Goal: Task Accomplishment & Management: Manage account settings

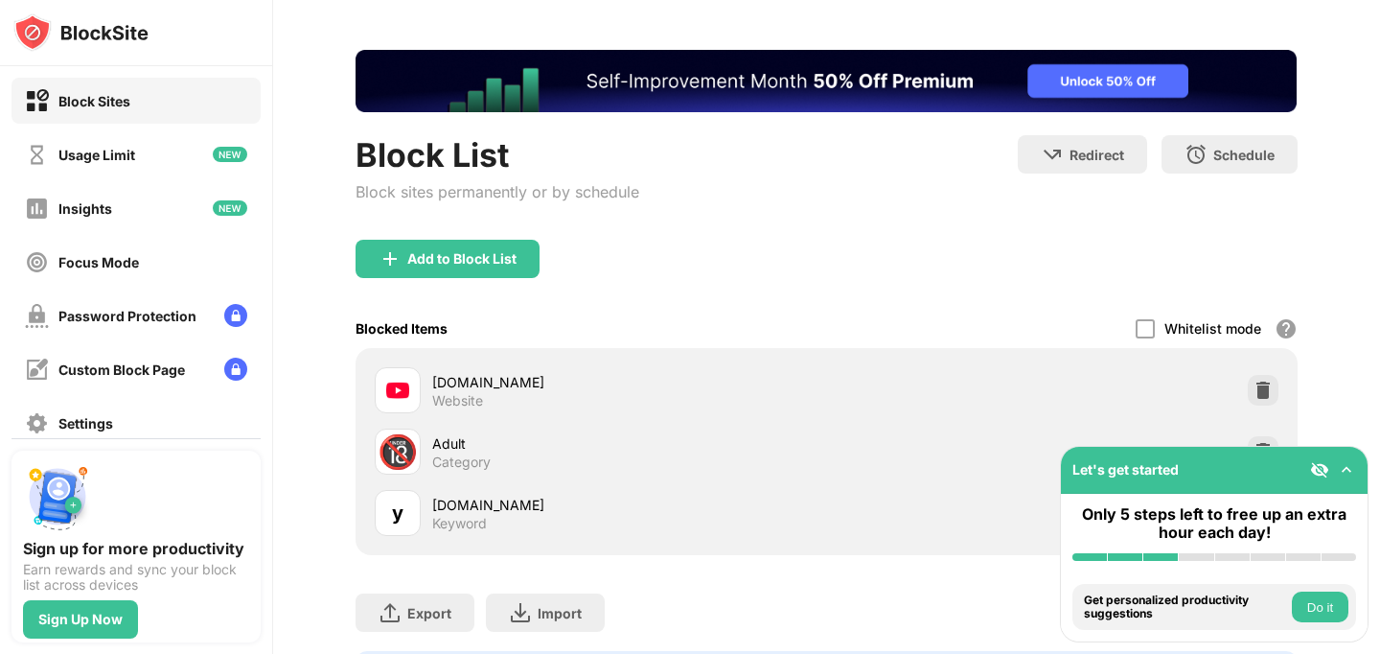
scroll to position [71, 0]
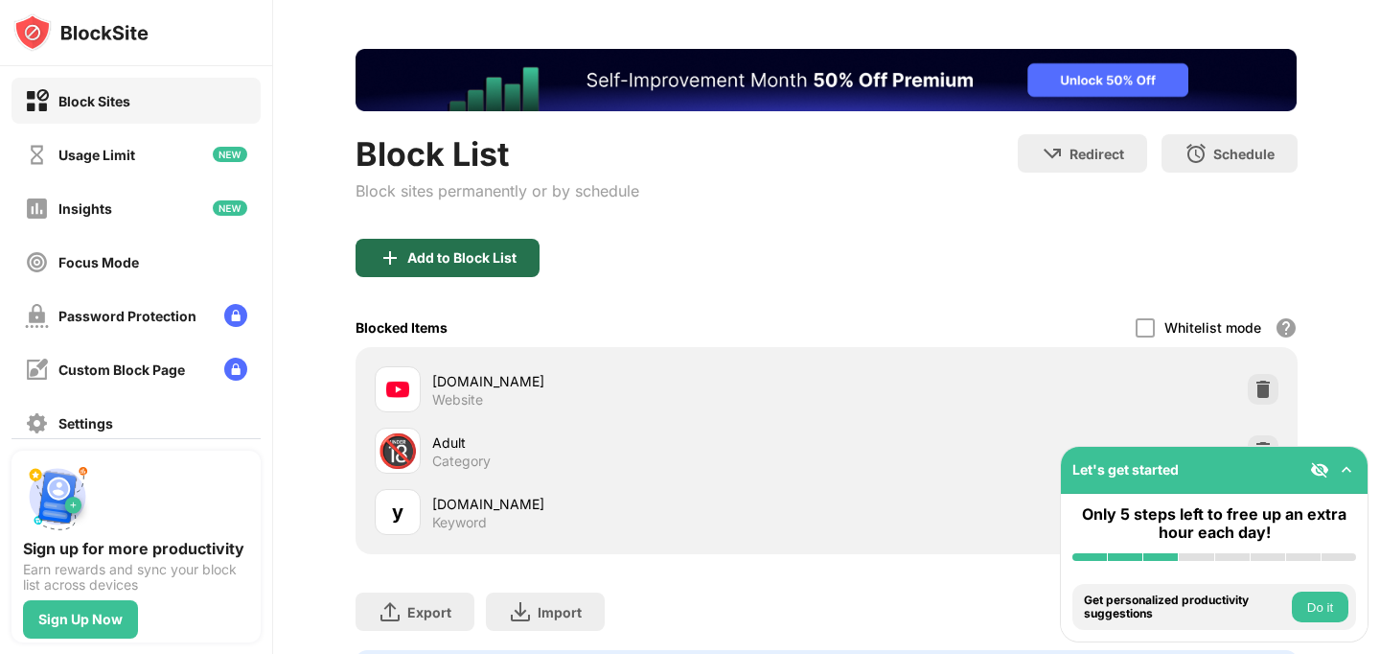
click at [438, 264] on div "Add to Block List" at bounding box center [461, 257] width 109 height 15
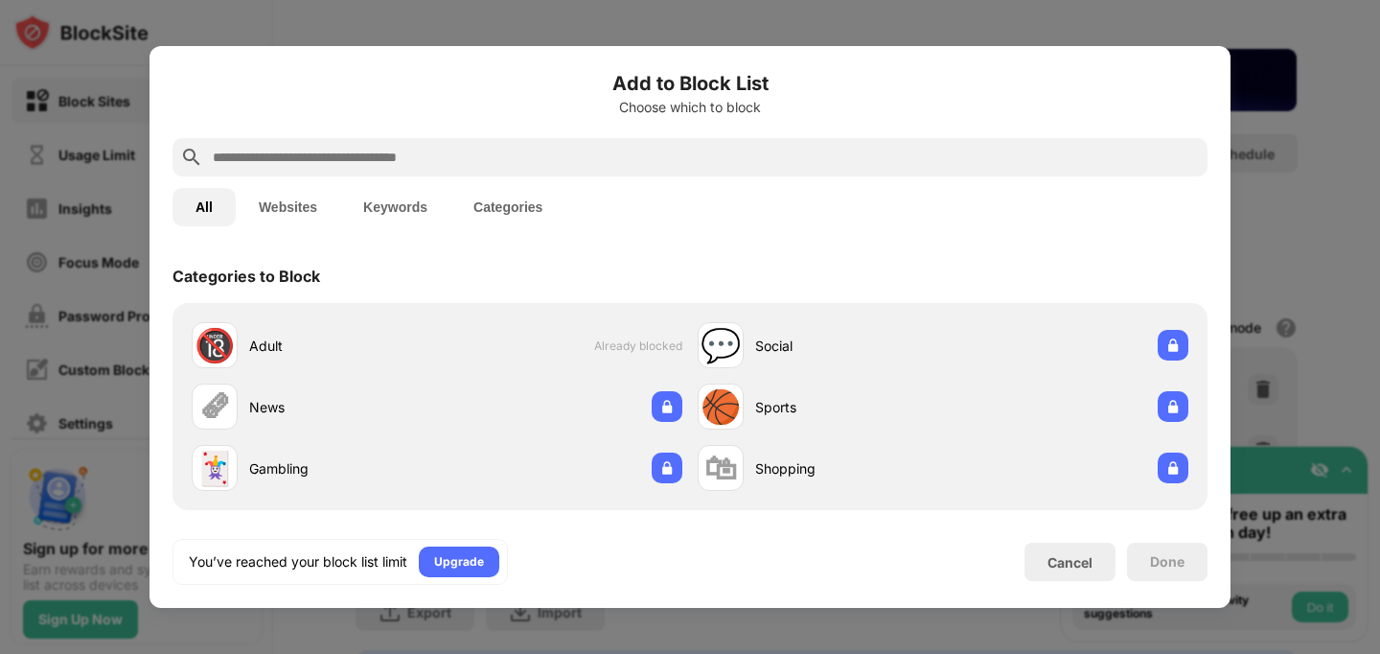
click at [393, 217] on button "Keywords" at bounding box center [395, 207] width 110 height 38
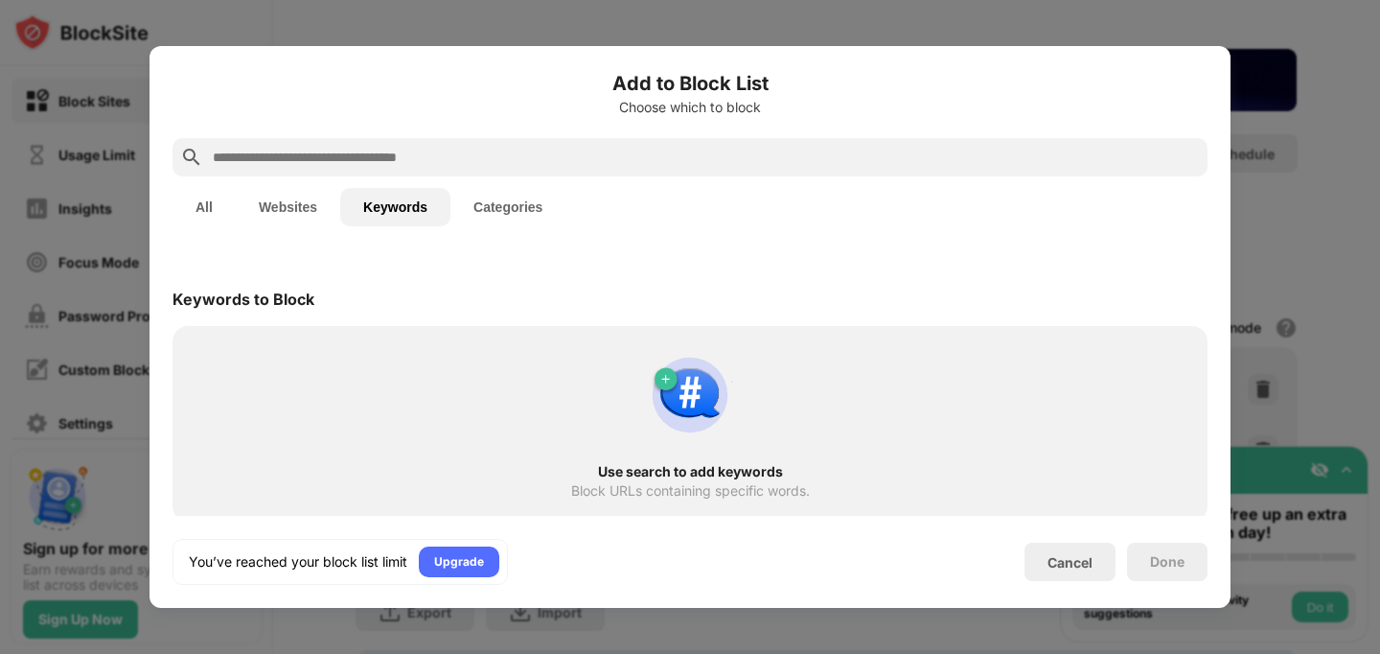
click at [440, 157] on input "text" at bounding box center [705, 157] width 989 height 23
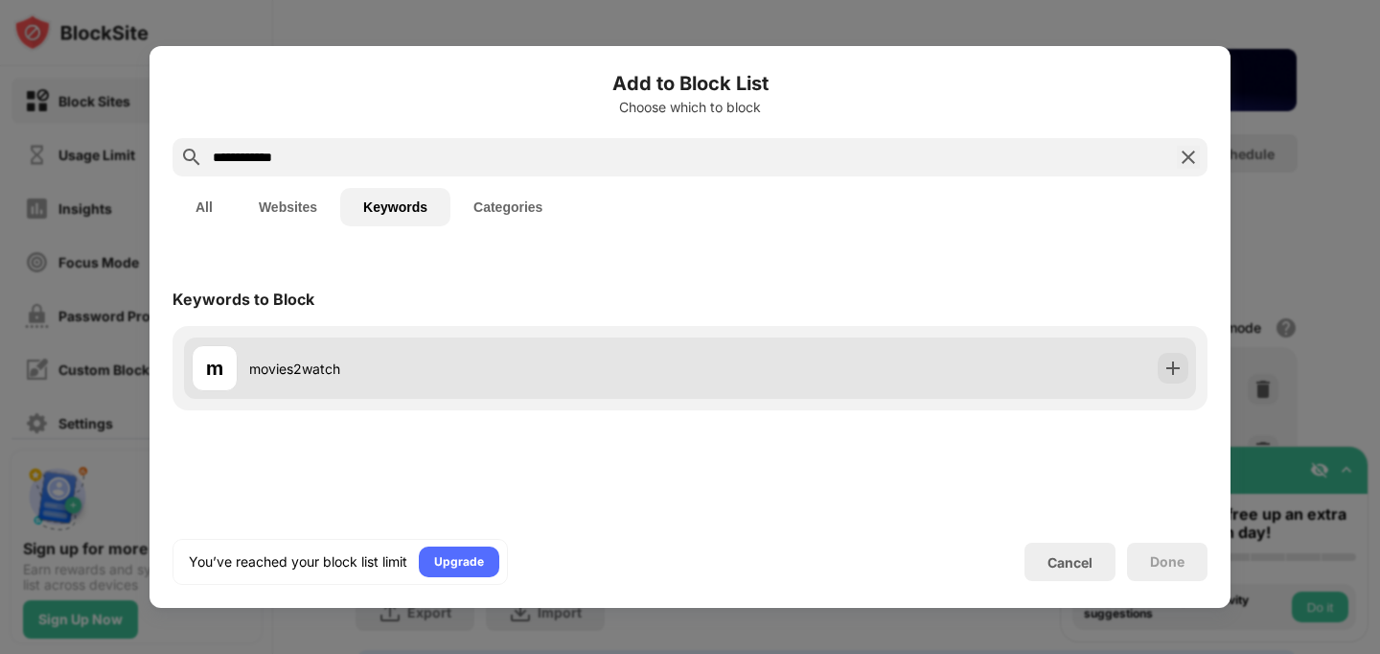
type input "**********"
click at [1117, 356] on div "m movies2watch" at bounding box center [690, 367] width 1012 height 61
click at [1174, 377] on img at bounding box center [1172, 367] width 19 height 19
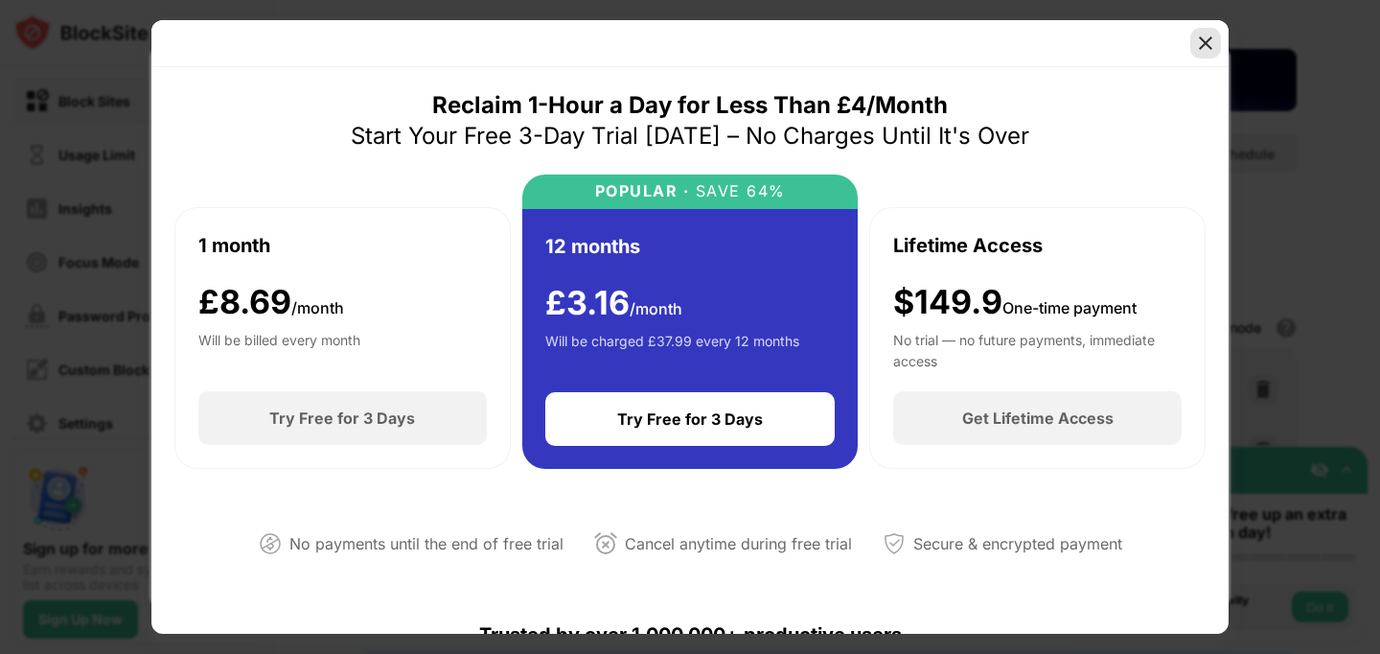
click at [1200, 41] on img at bounding box center [1205, 43] width 19 height 19
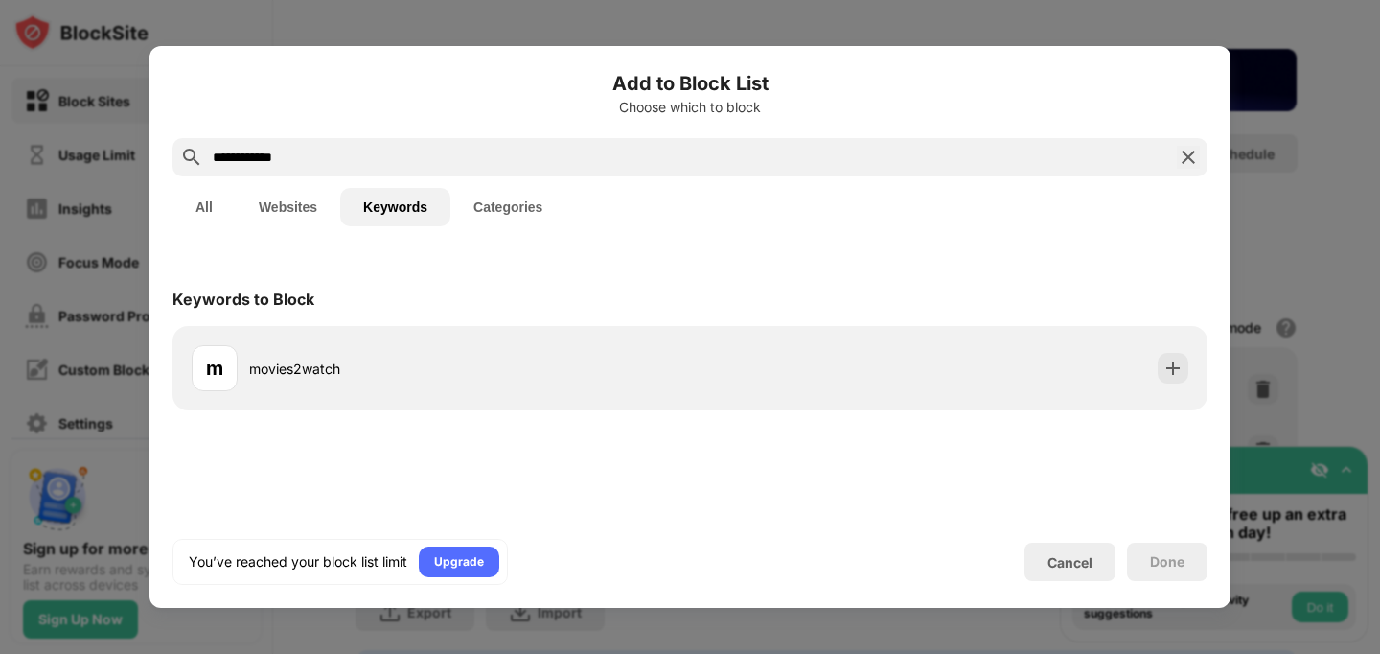
click at [1186, 163] on img at bounding box center [1188, 157] width 23 height 23
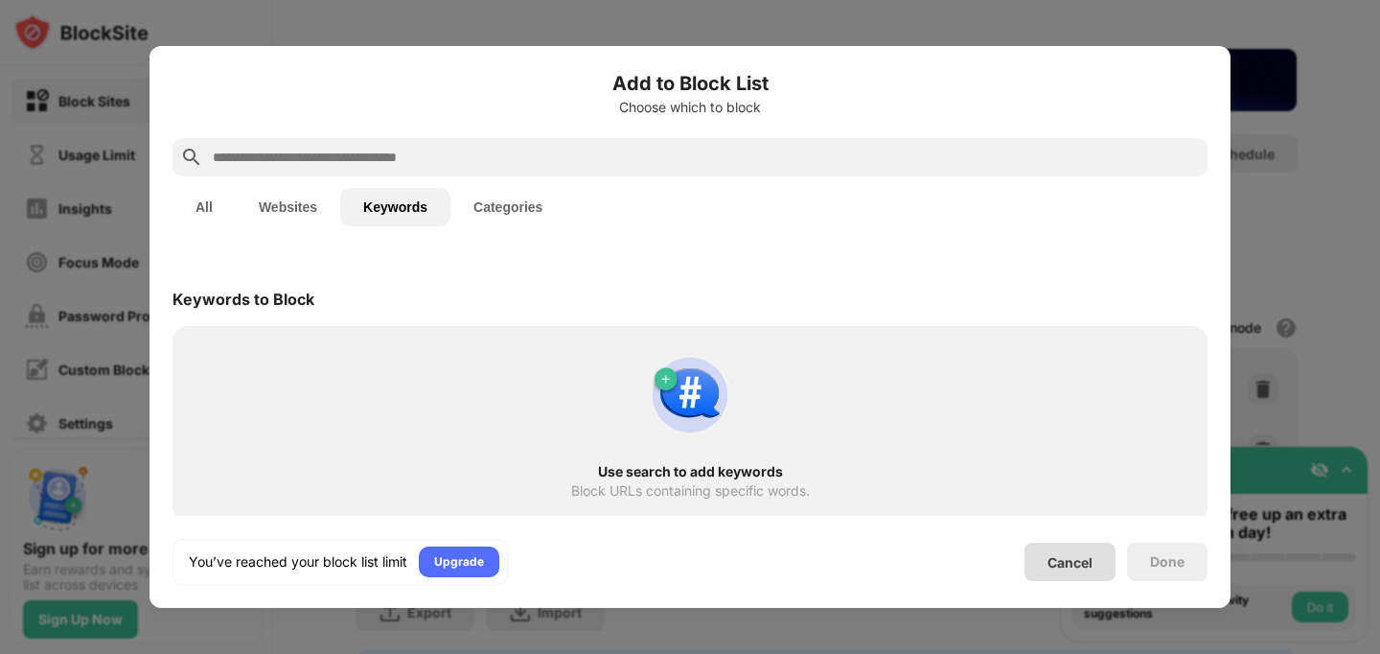
click at [1055, 558] on div "Cancel" at bounding box center [1069, 562] width 45 height 16
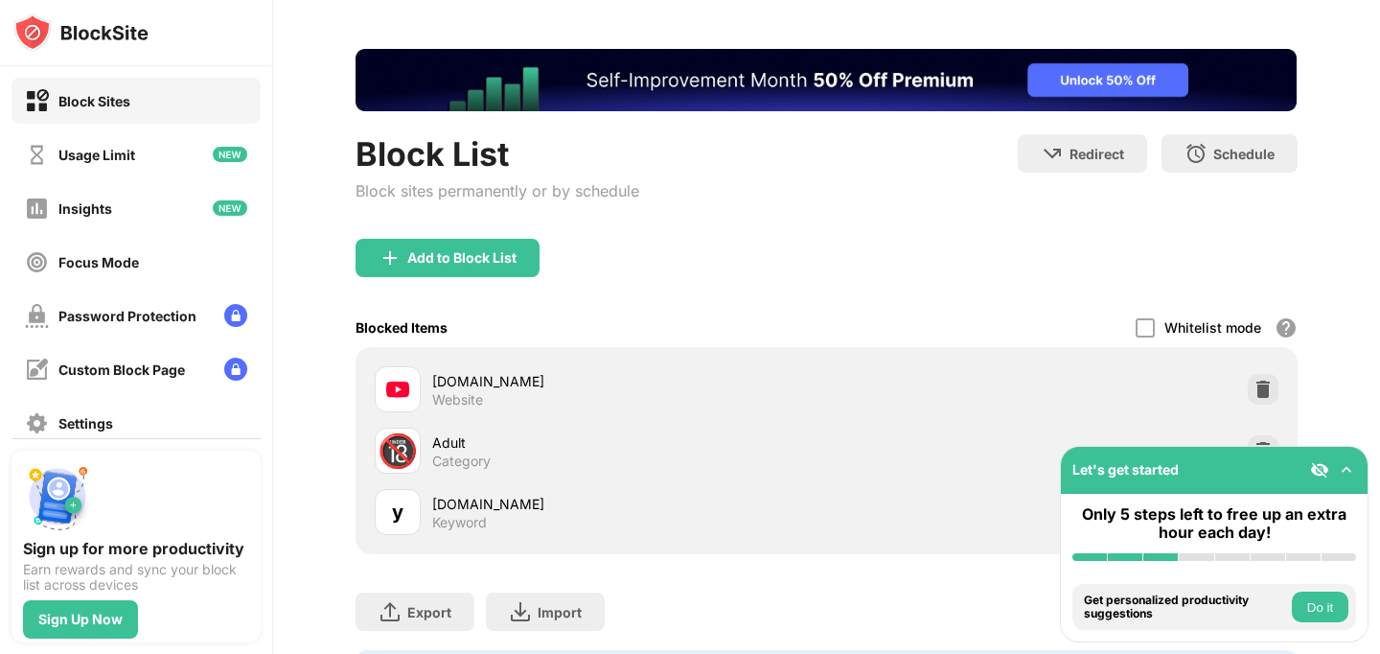
scroll to position [173, 0]
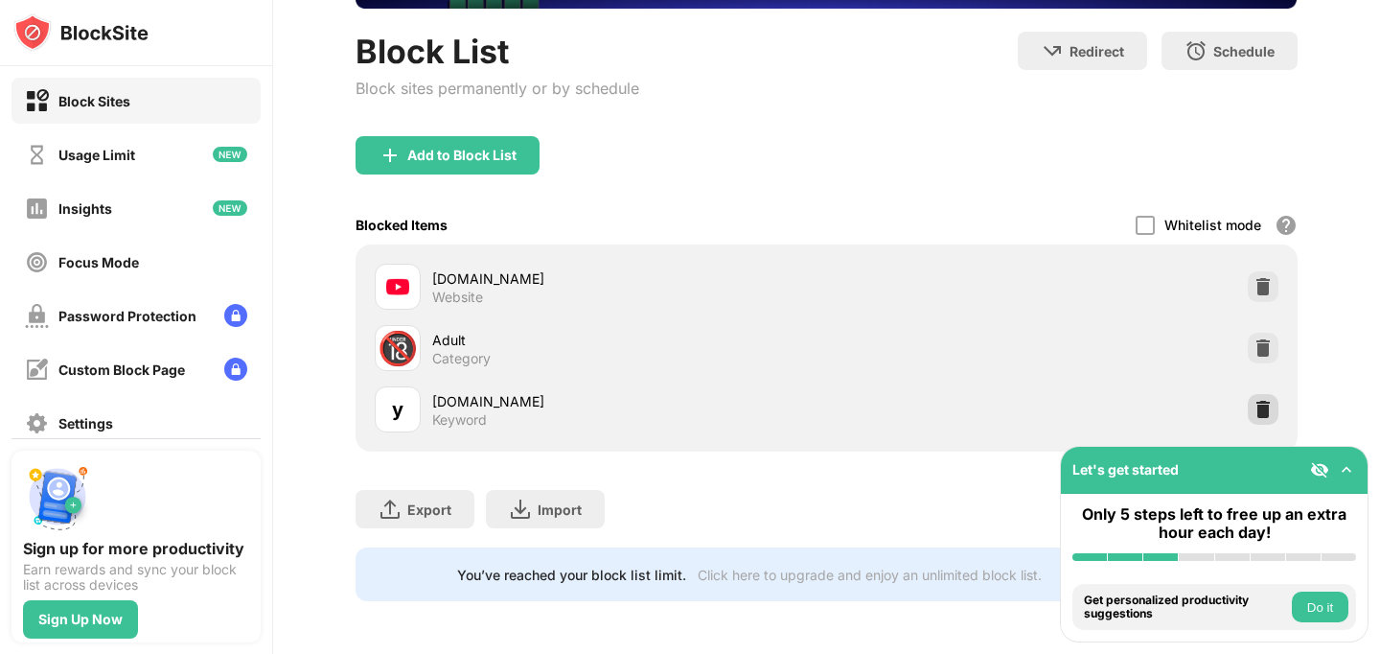
click at [1262, 401] on img at bounding box center [1262, 409] width 19 height 19
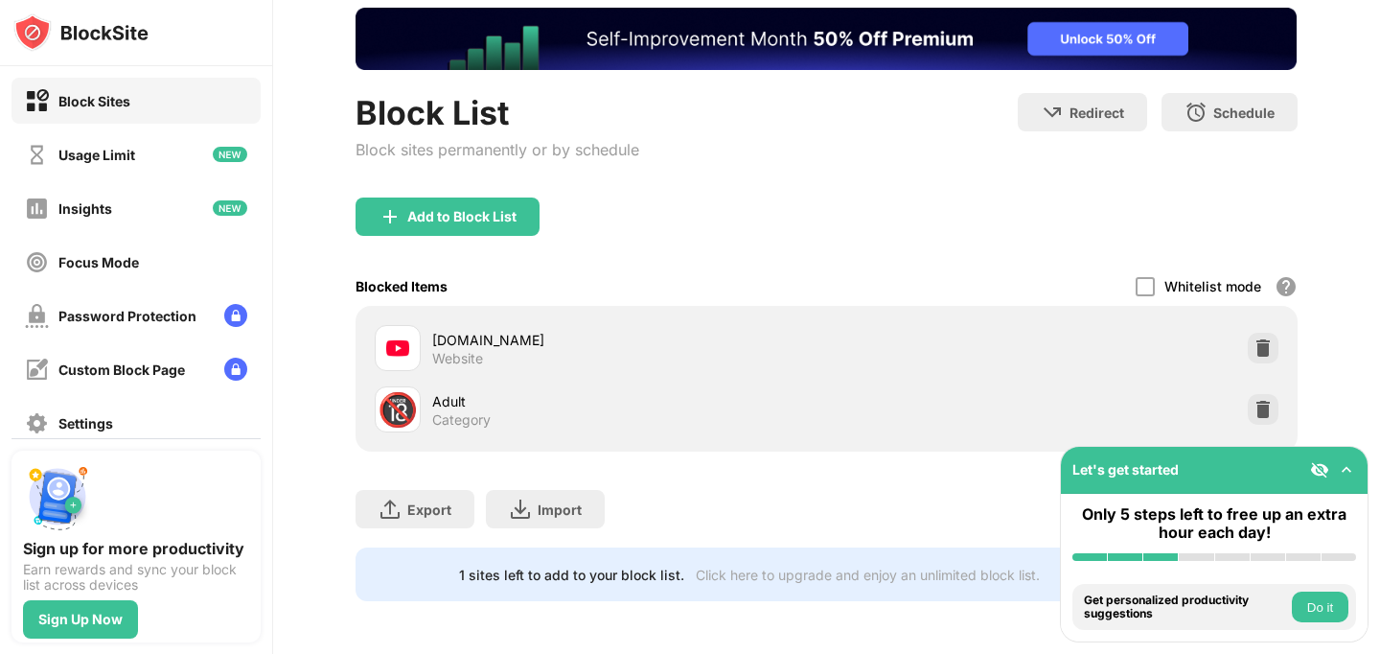
scroll to position [0, 0]
click at [1256, 344] on img at bounding box center [1262, 347] width 19 height 19
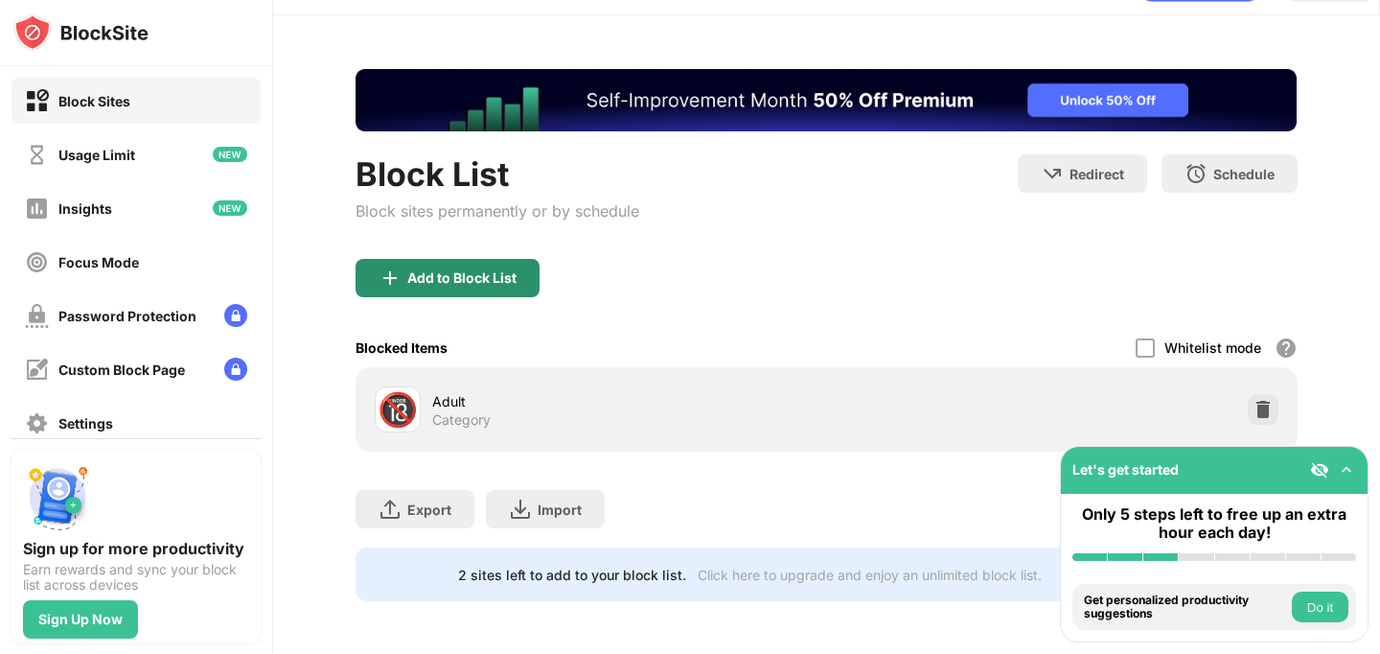
click at [428, 267] on div "Add to Block List" at bounding box center [448, 278] width 184 height 38
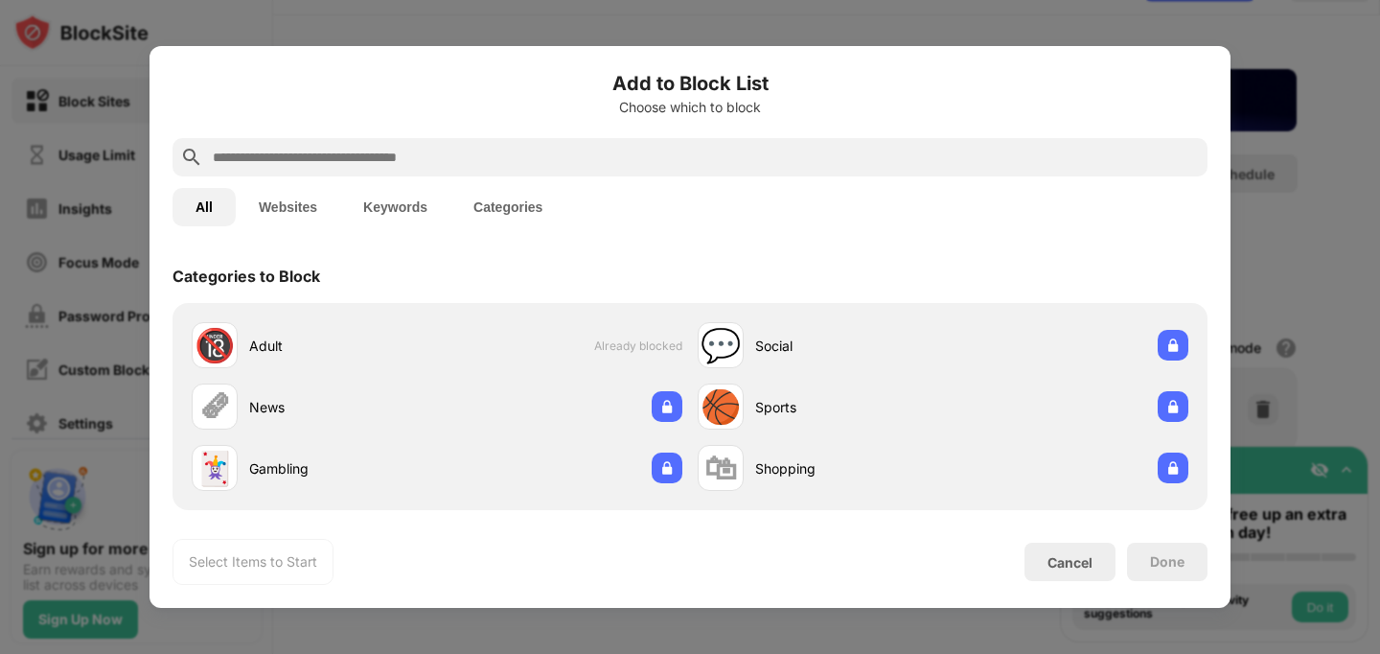
click at [385, 206] on button "Keywords" at bounding box center [395, 207] width 110 height 38
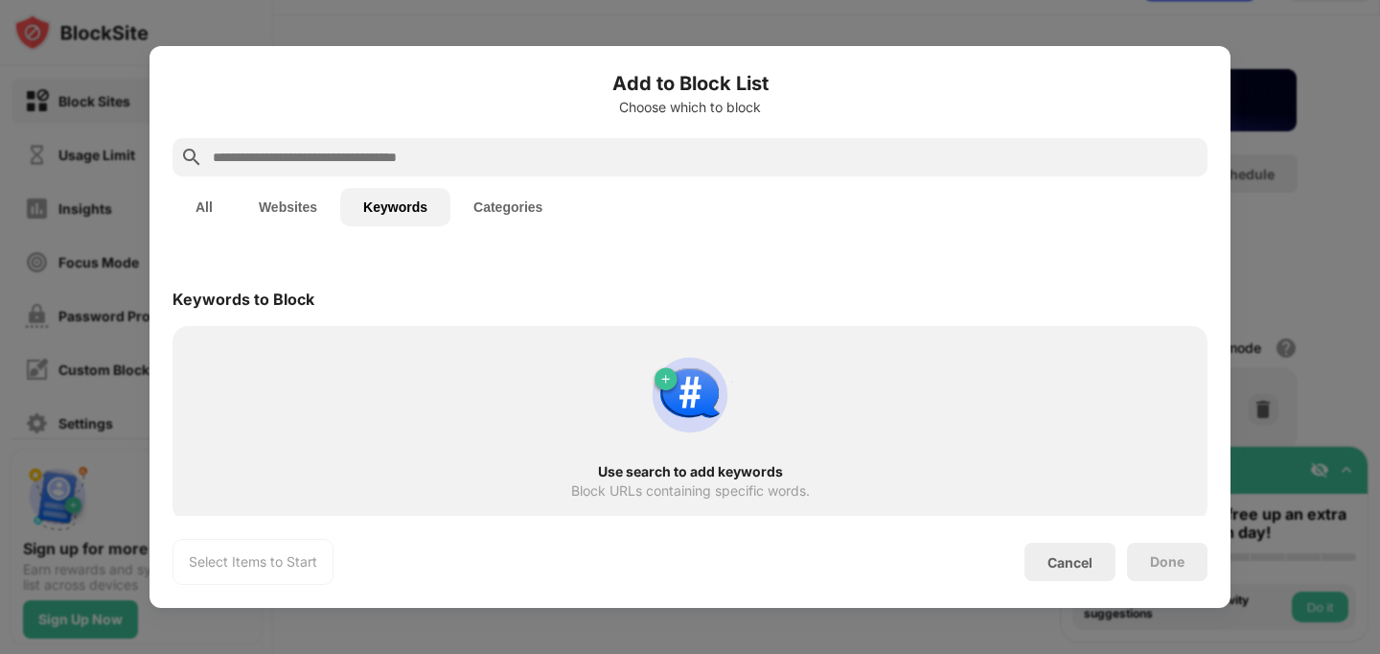
click at [389, 152] on input "text" at bounding box center [705, 157] width 989 height 23
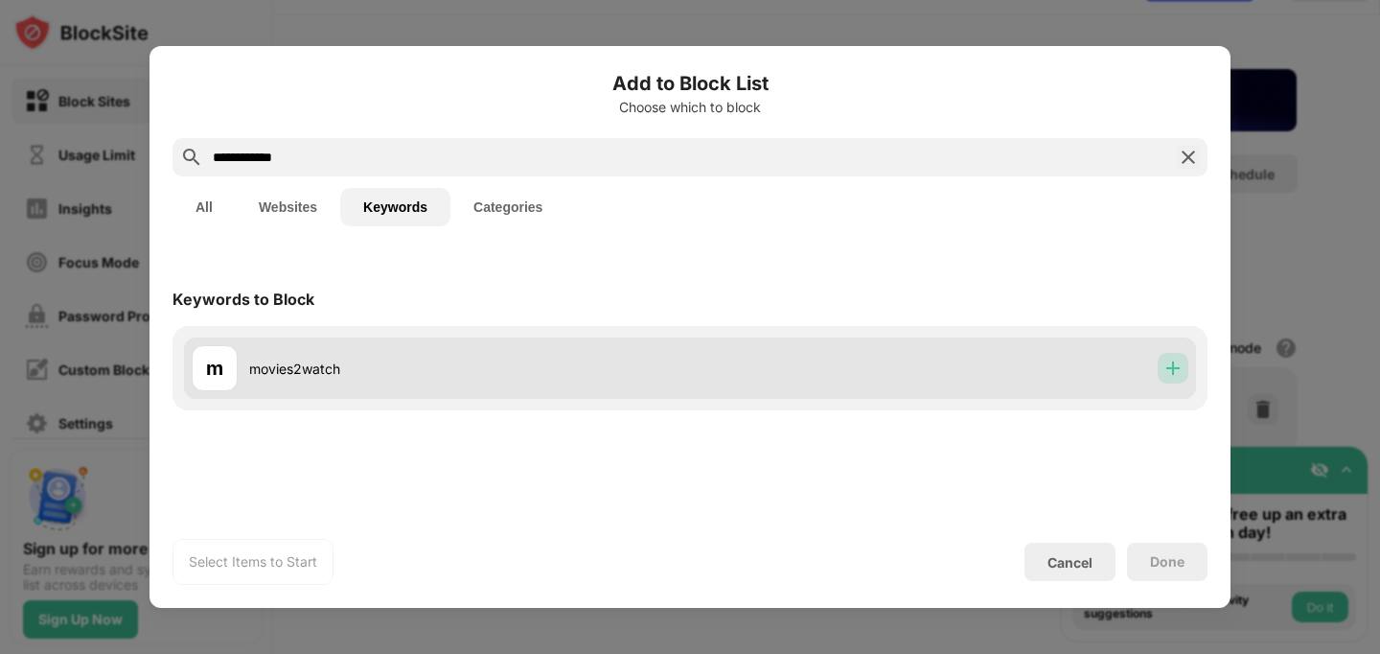
click at [1165, 358] on img at bounding box center [1172, 367] width 19 height 19
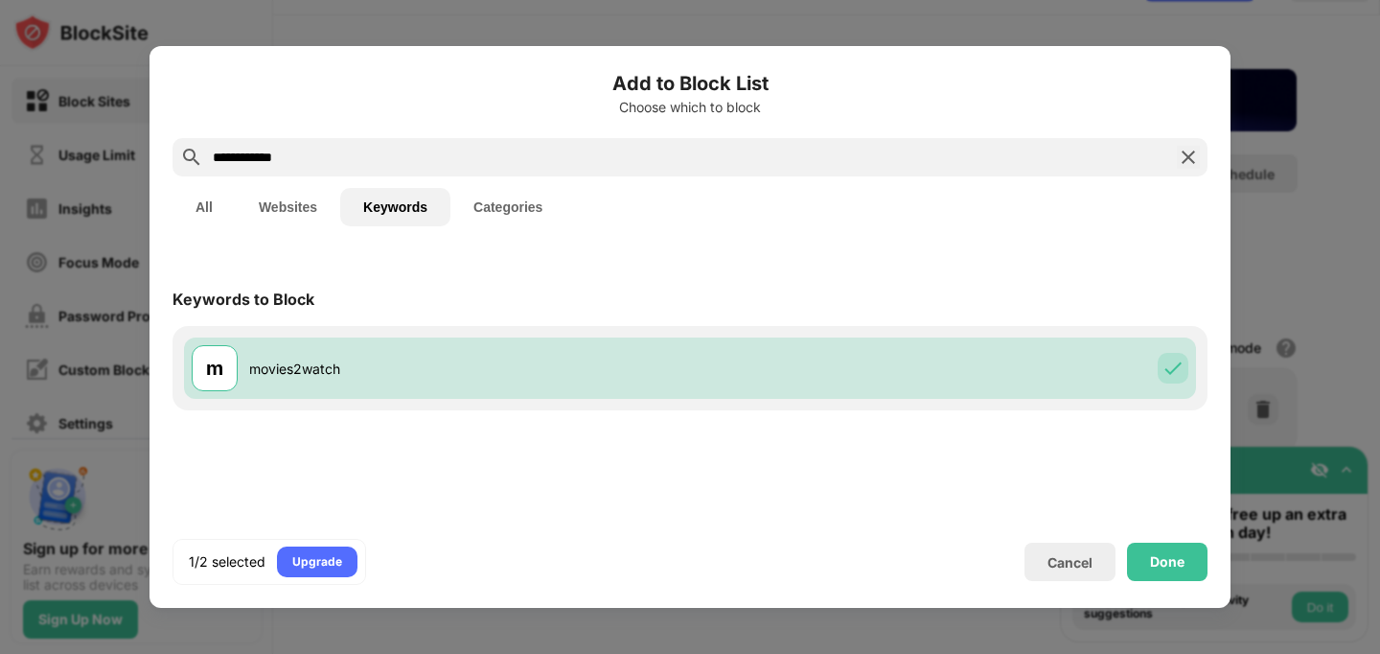
click at [966, 154] on input "**********" at bounding box center [690, 157] width 958 height 23
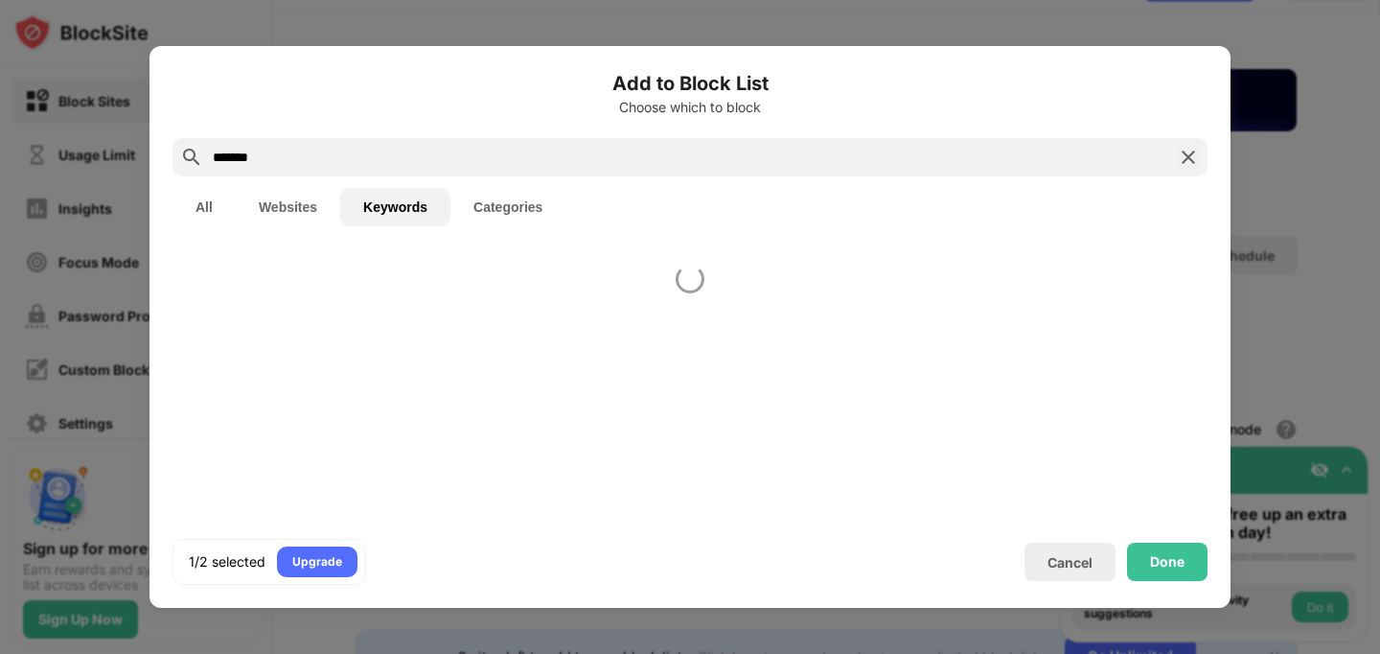
scroll to position [51, 0]
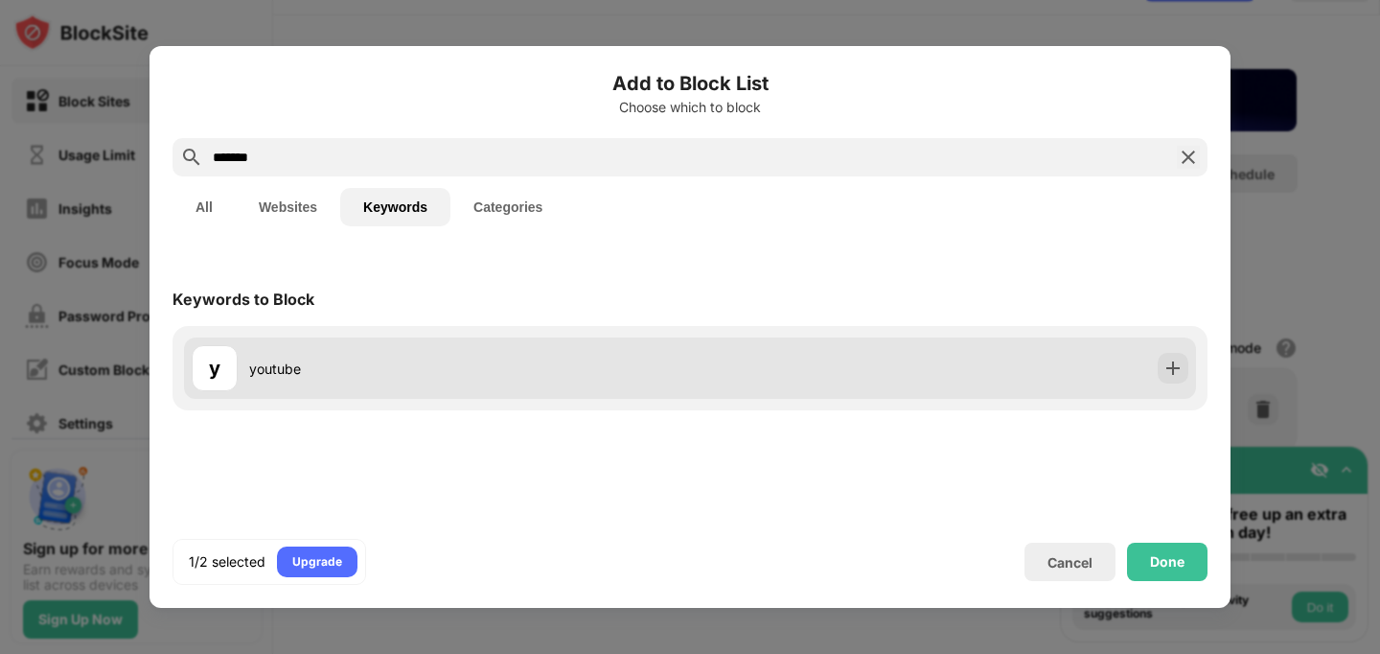
type input "*******"
click at [1165, 353] on div at bounding box center [1173, 368] width 31 height 31
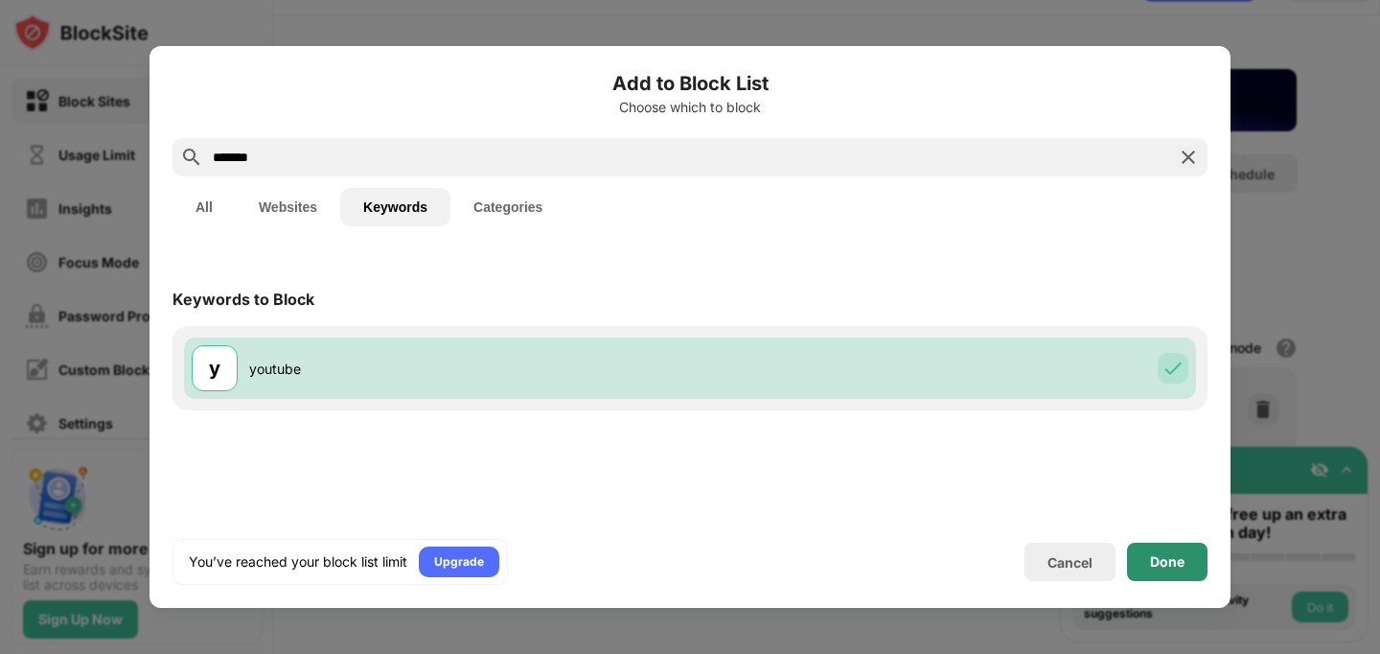
click at [1168, 575] on div "Done" at bounding box center [1167, 561] width 80 height 38
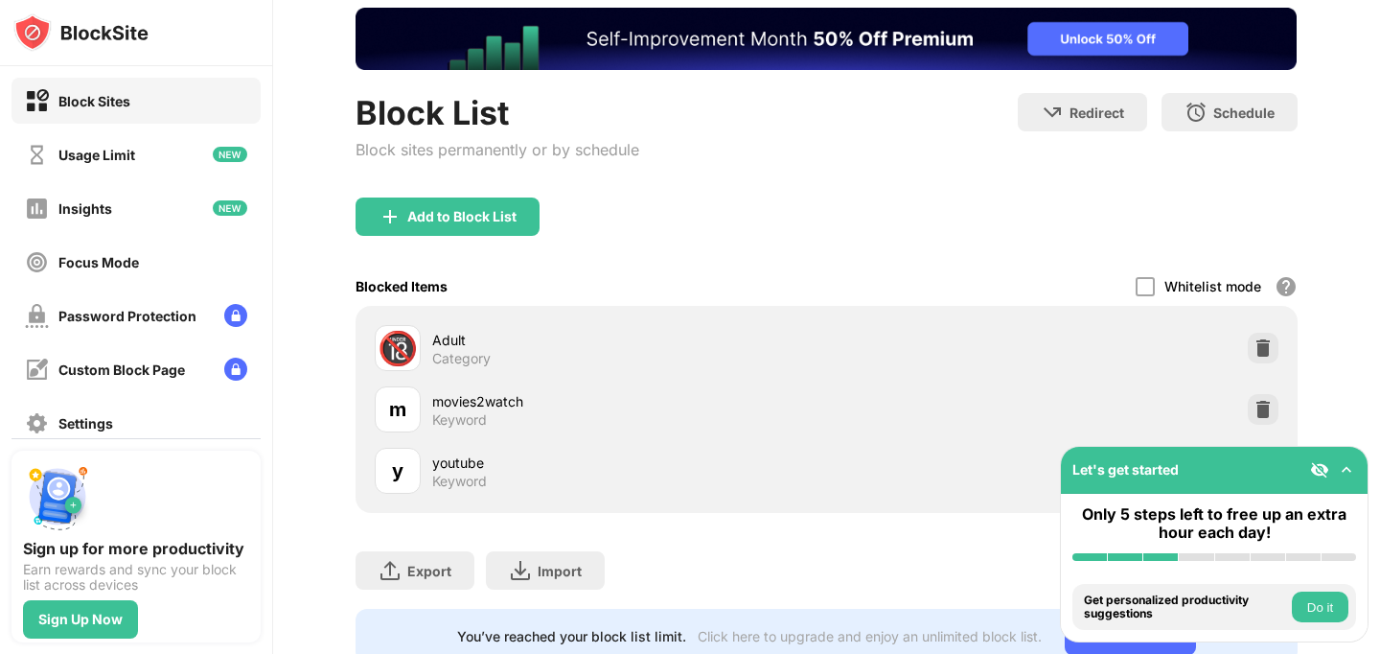
scroll to position [173, 0]
